Goal: Find specific page/section: Find specific page/section

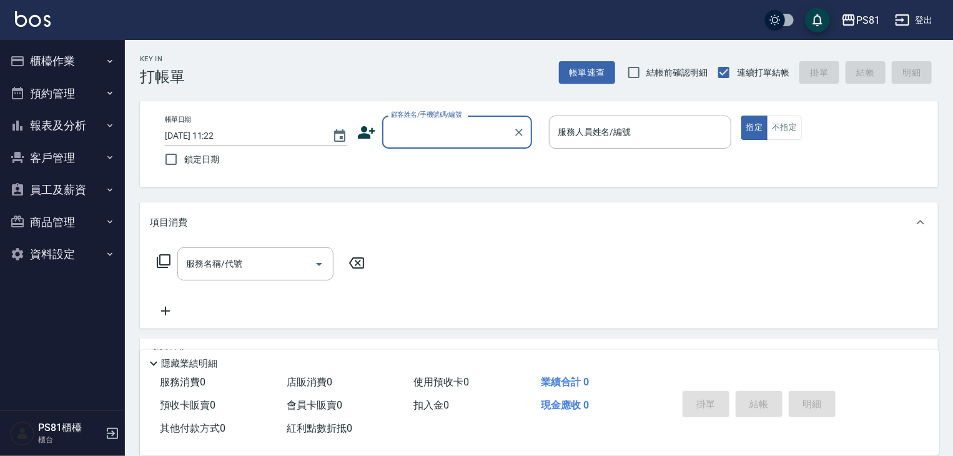
click at [91, 71] on button "櫃檯作業" at bounding box center [62, 61] width 115 height 32
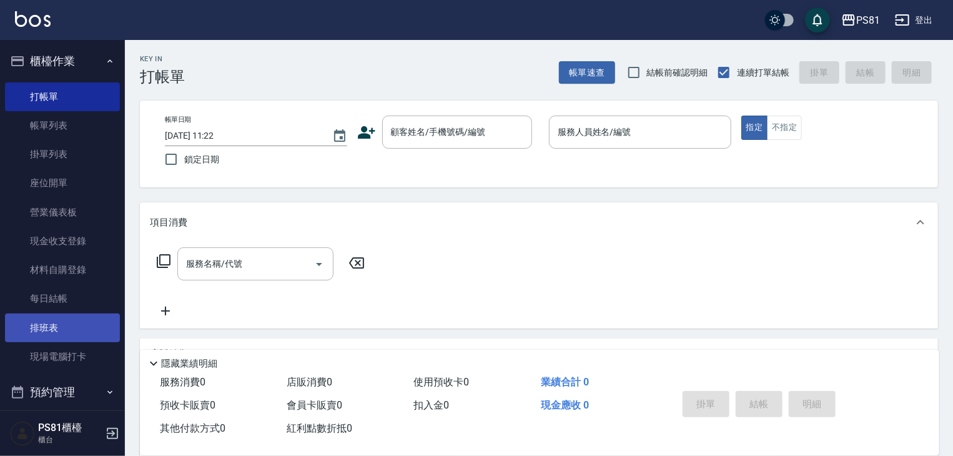
click at [86, 313] on link "排班表" at bounding box center [62, 327] width 115 height 29
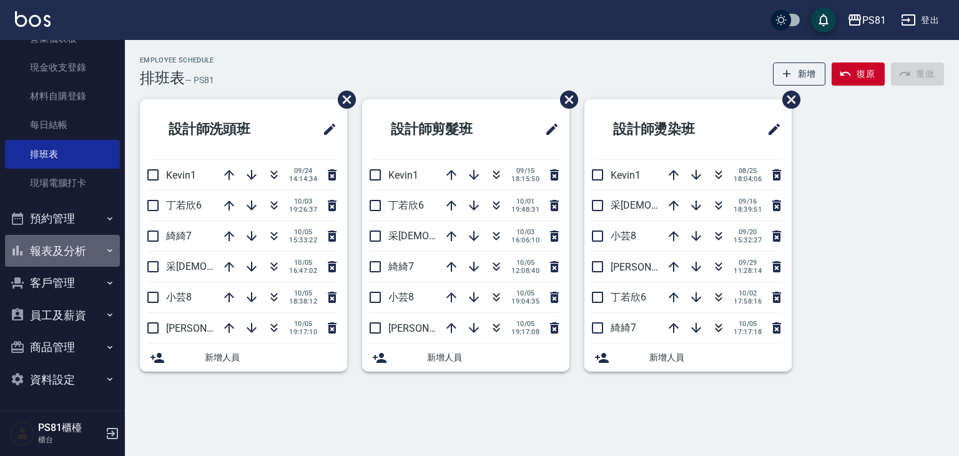
click at [81, 253] on button "報表及分析" at bounding box center [62, 251] width 115 height 32
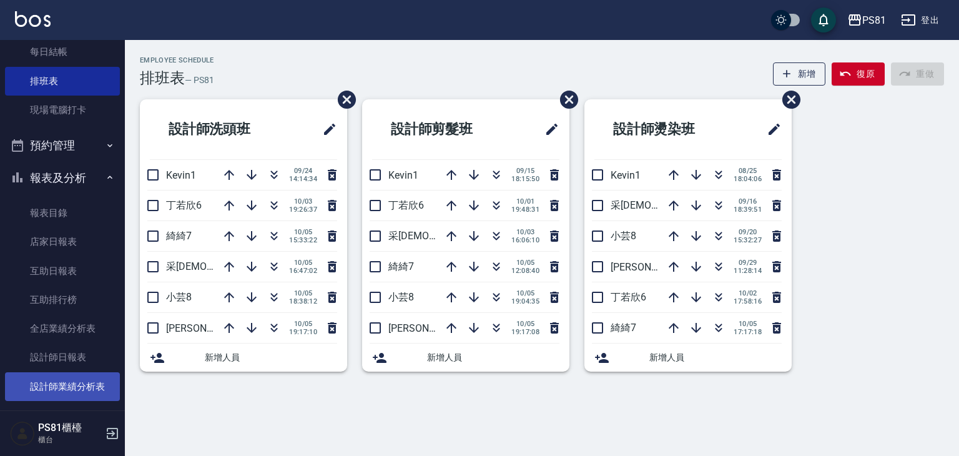
scroll to position [361, 0]
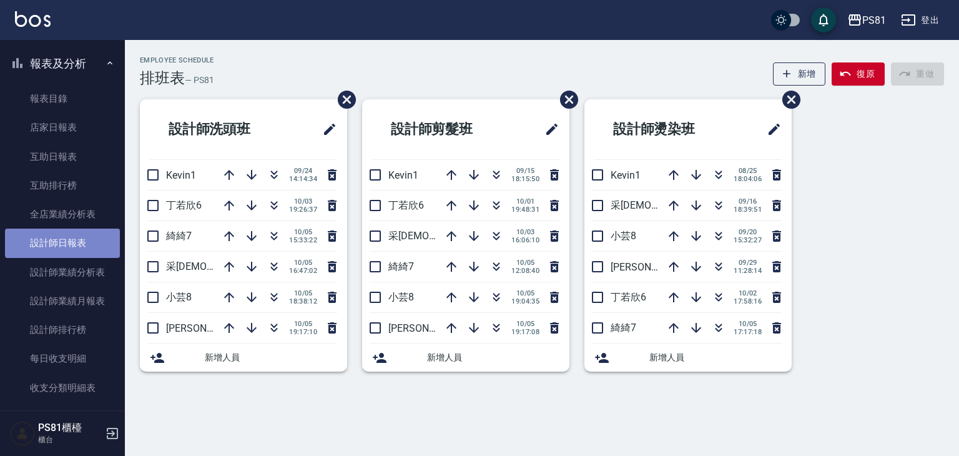
click at [83, 243] on link "設計師日報表" at bounding box center [62, 242] width 115 height 29
